Goal: Navigation & Orientation: Find specific page/section

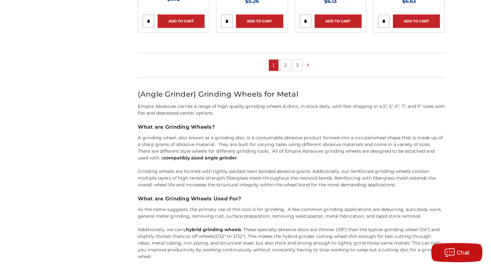
scroll to position [575, 0]
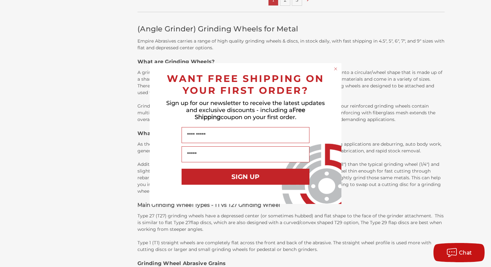
click at [334, 68] on circle "Close dialog" at bounding box center [336, 69] width 6 height 6
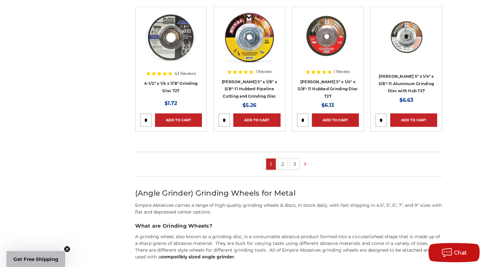
scroll to position [416, 0]
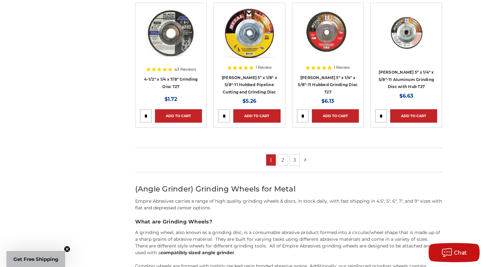
click at [283, 157] on link "2" at bounding box center [283, 159] width 10 height 11
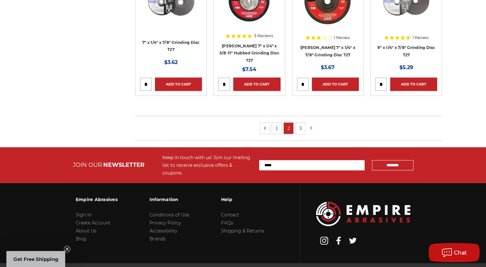
scroll to position [448, 0]
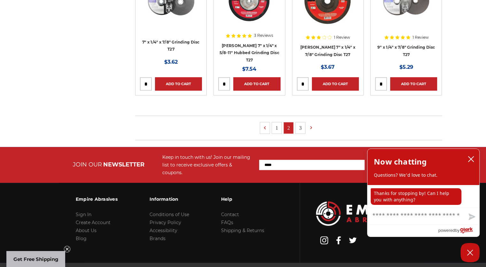
click at [300, 125] on link "3" at bounding box center [301, 127] width 10 height 11
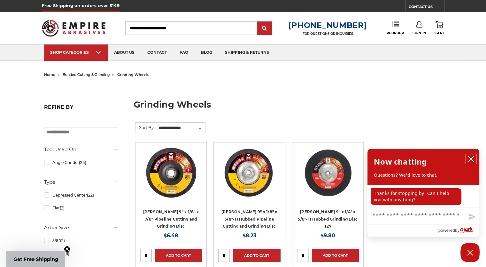
click at [470, 158] on icon "close chatbox" at bounding box center [471, 158] width 5 height 5
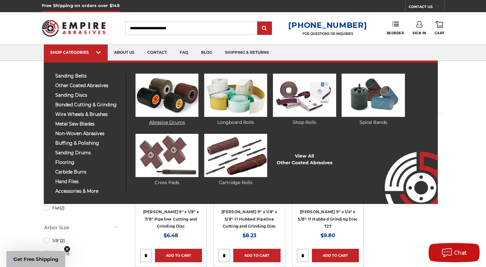
click at [164, 93] on img at bounding box center [167, 95] width 63 height 43
